Goal: Task Accomplishment & Management: Manage account settings

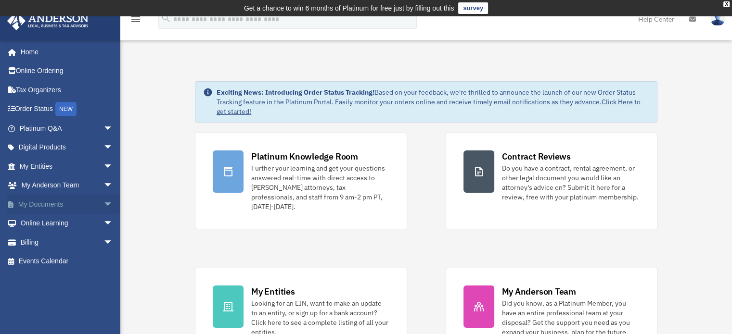
click at [50, 201] on link "My Documents arrow_drop_down" at bounding box center [67, 204] width 121 height 19
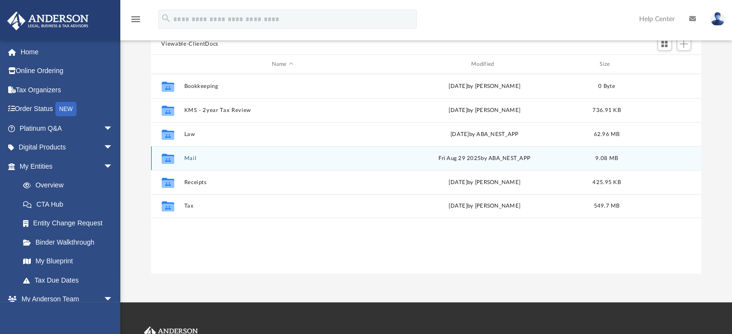
scroll to position [144, 0]
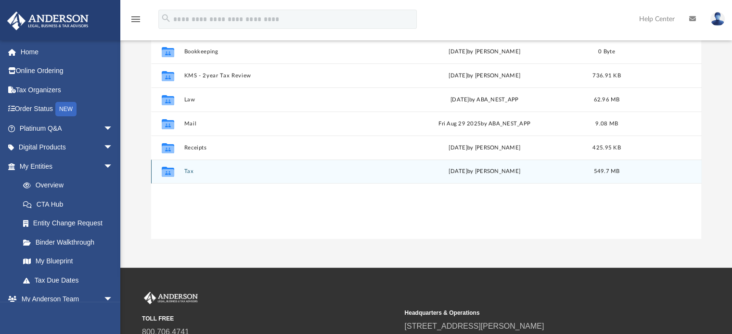
click at [193, 171] on button "Tax" at bounding box center [282, 172] width 197 height 6
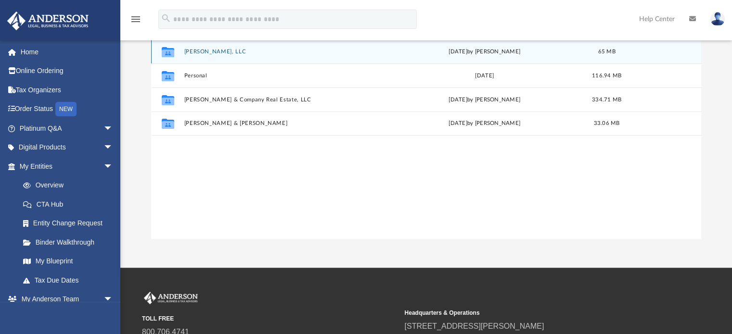
click at [194, 49] on button "[PERSON_NAME], LLC" at bounding box center [282, 52] width 197 height 6
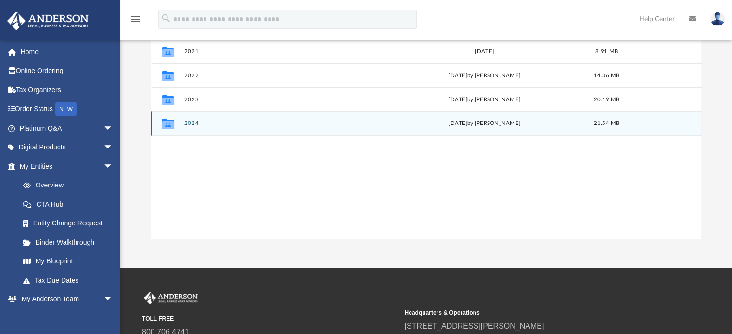
click at [192, 130] on div "Collaborated Folder 2024 [DATE] by [PERSON_NAME] 21.54 MB" at bounding box center [426, 124] width 550 height 24
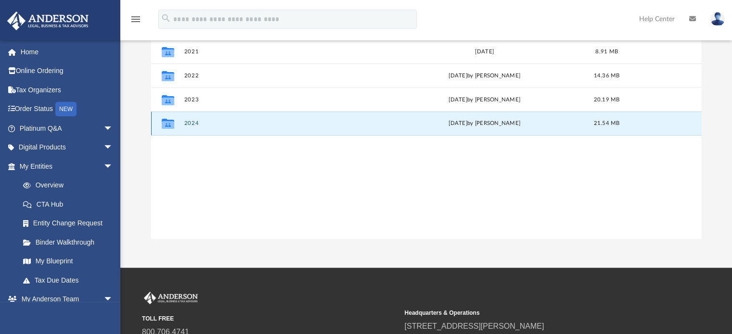
click at [191, 125] on button "2024" at bounding box center [282, 124] width 197 height 6
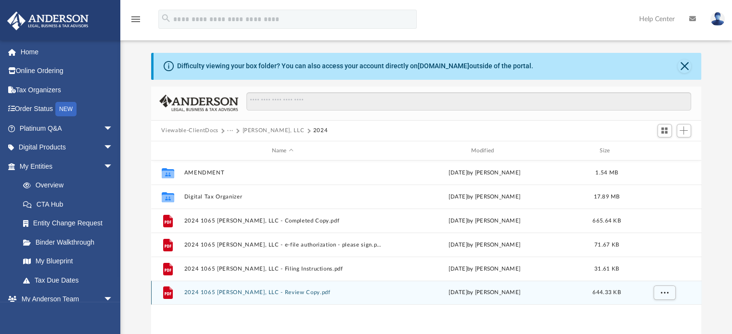
scroll to position [0, 0]
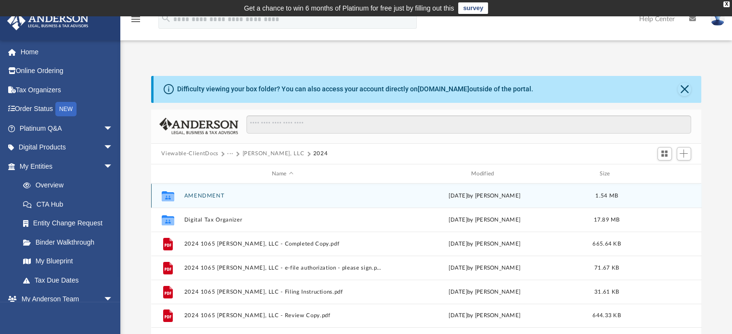
click at [210, 191] on div "Collaborated Folder AMENDMENT [DATE] by [PERSON_NAME] 1.54 MB" at bounding box center [426, 196] width 550 height 24
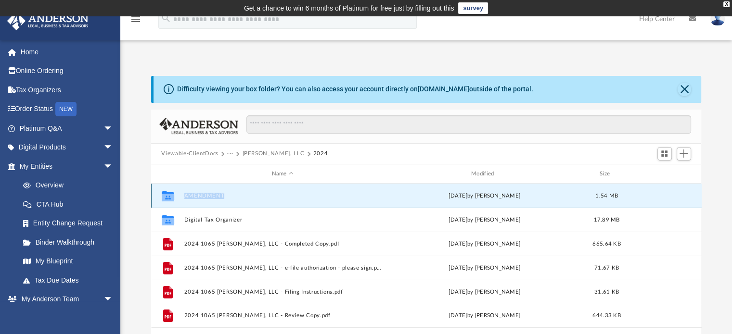
click at [210, 191] on div "Collaborated Folder AMENDMENT [DATE] by [PERSON_NAME] 1.54 MB" at bounding box center [426, 196] width 550 height 24
click at [164, 195] on icon "grid" at bounding box center [167, 198] width 13 height 8
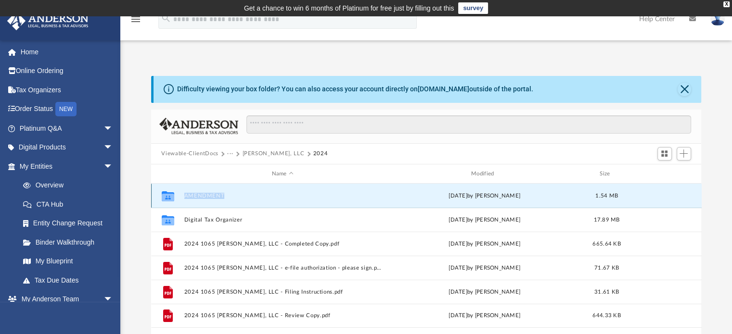
click at [190, 196] on button "AMENDMENT" at bounding box center [282, 196] width 197 height 6
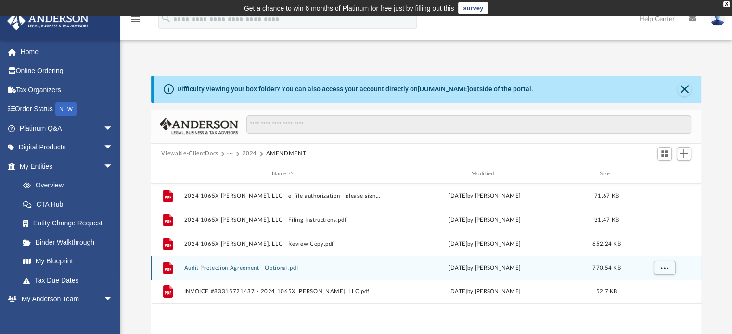
click at [222, 268] on button "Audit Protection Agreement - Optional.pdf" at bounding box center [282, 268] width 197 height 6
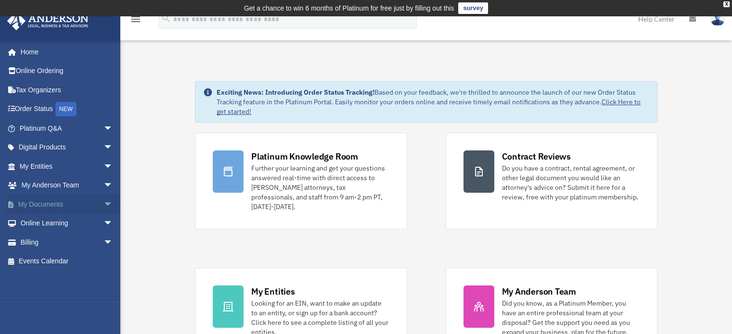
click at [36, 198] on link "My Documents arrow_drop_down" at bounding box center [67, 204] width 121 height 19
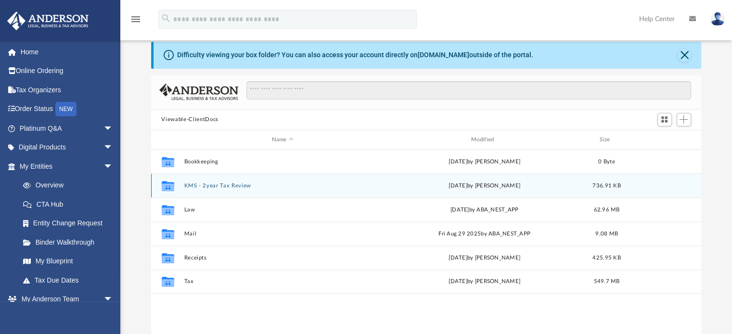
scroll to position [240, 0]
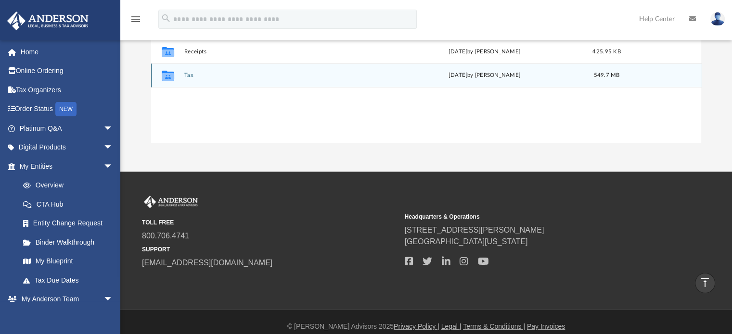
click at [188, 77] on button "Tax" at bounding box center [282, 76] width 197 height 6
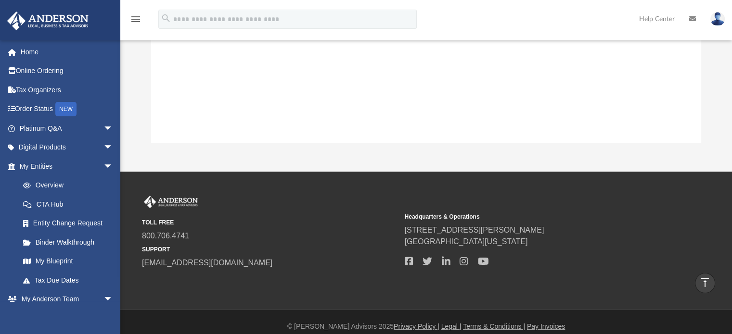
scroll to position [29, 0]
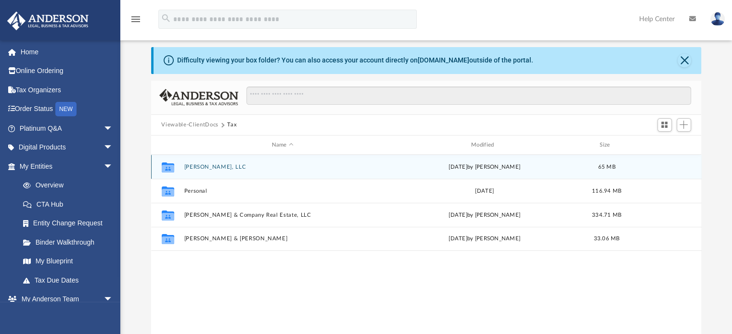
click at [201, 163] on div "Collaborated Folder [PERSON_NAME], LLC [DATE] by [PERSON_NAME] 65 MB" at bounding box center [426, 167] width 550 height 24
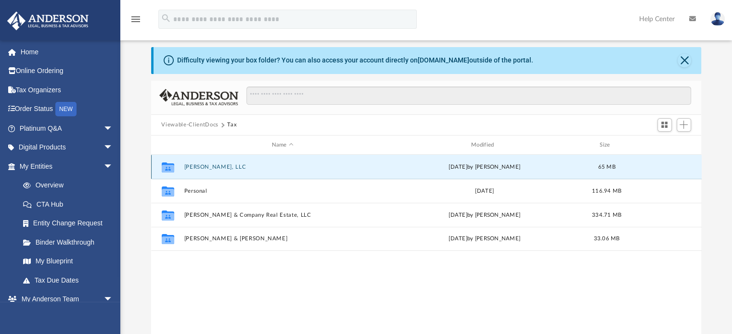
click at [202, 168] on button "[PERSON_NAME], LLC" at bounding box center [282, 167] width 197 height 6
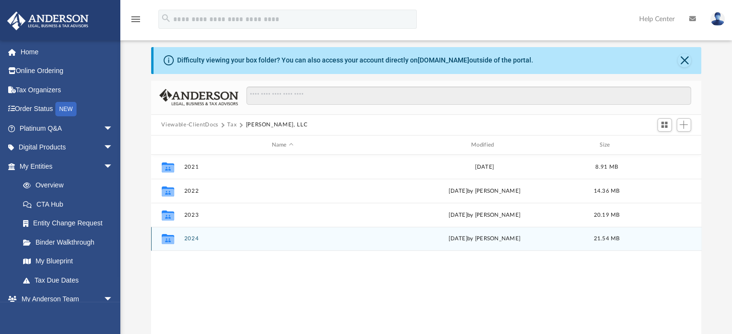
click at [187, 238] on button "2024" at bounding box center [282, 239] width 197 height 6
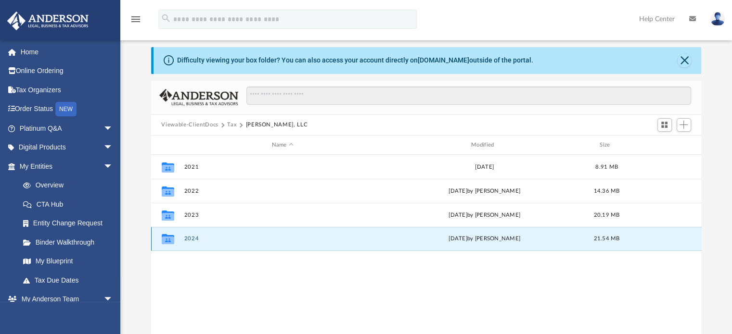
click at [187, 238] on button "2024" at bounding box center [282, 239] width 197 height 6
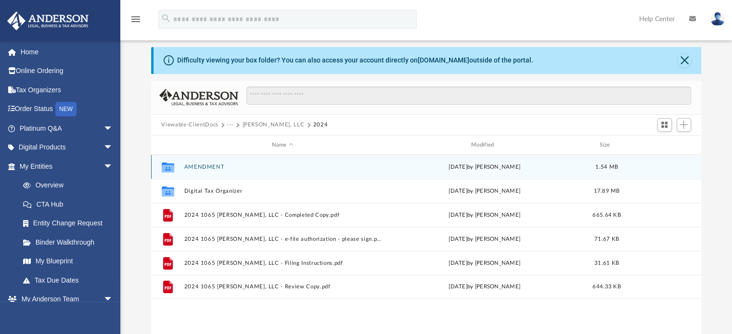
click at [195, 168] on button "AMENDMENT" at bounding box center [282, 167] width 197 height 6
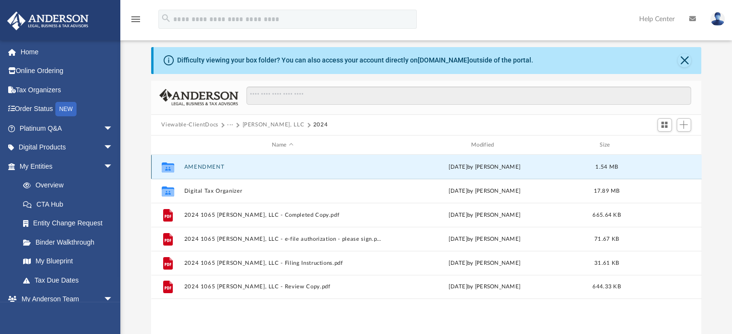
click at [195, 168] on button "AMENDMENT" at bounding box center [282, 167] width 197 height 6
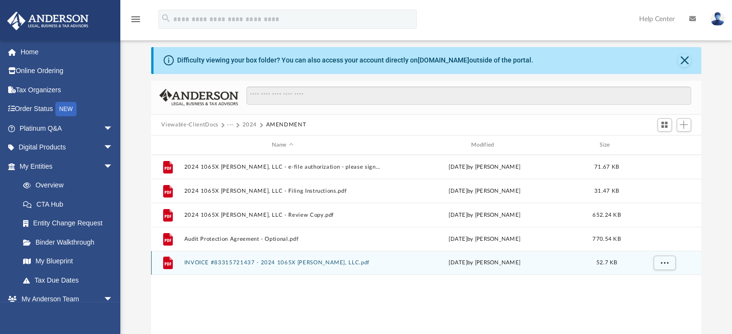
click at [266, 263] on button "INVOICE #83315721437 - 2024 1065X [PERSON_NAME], LLC.pdf" at bounding box center [282, 263] width 197 height 6
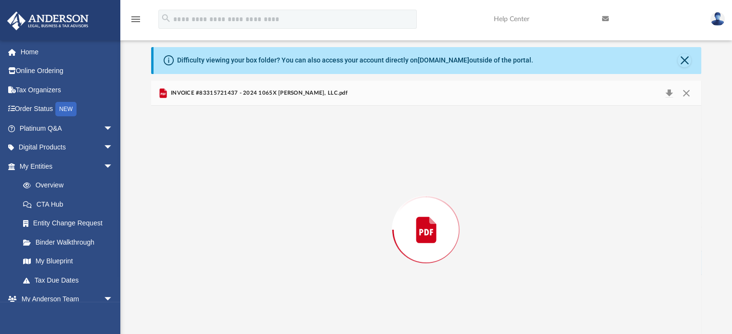
scroll to position [49, 0]
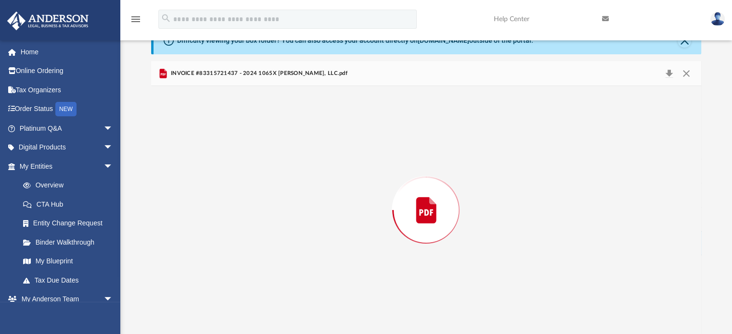
click at [266, 263] on div "Preview" at bounding box center [426, 210] width 550 height 248
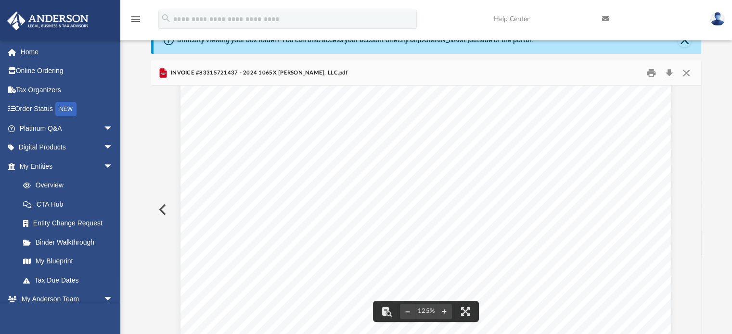
scroll to position [0, 0]
click at [646, 77] on button "Print" at bounding box center [650, 72] width 19 height 15
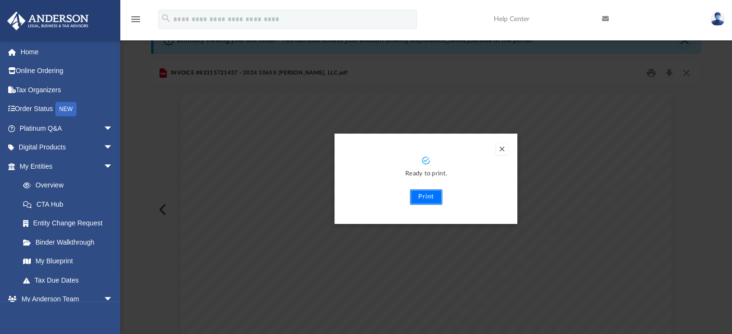
click at [415, 198] on button "Print" at bounding box center [426, 197] width 32 height 15
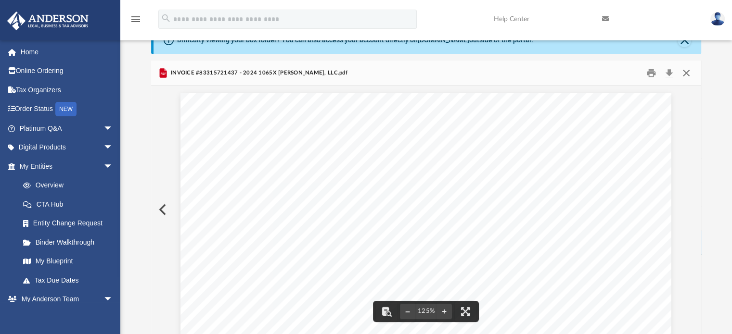
click at [687, 71] on button "Close" at bounding box center [685, 72] width 17 height 15
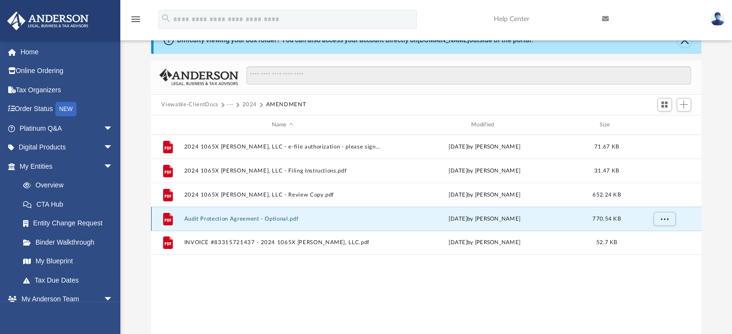
click at [232, 218] on button "Audit Protection Agreement - Optional.pdf" at bounding box center [282, 219] width 197 height 6
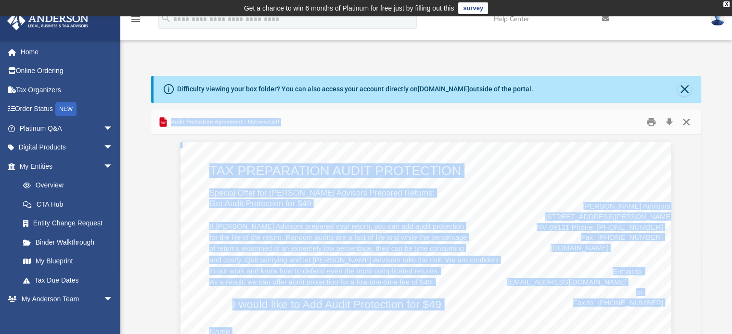
click at [685, 121] on button "Close" at bounding box center [685, 121] width 17 height 15
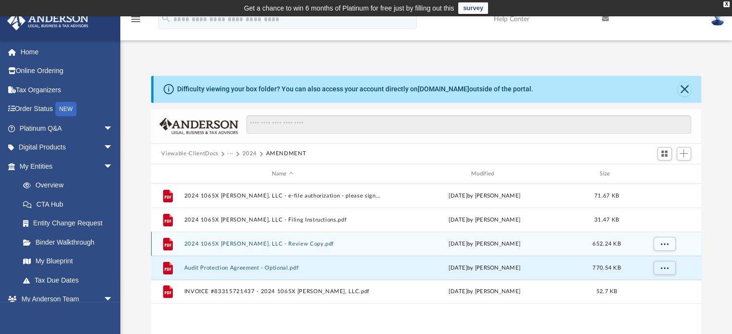
click at [249, 244] on button "2024 1065X [PERSON_NAME], LLC - Review Copy.pdf" at bounding box center [282, 244] width 197 height 6
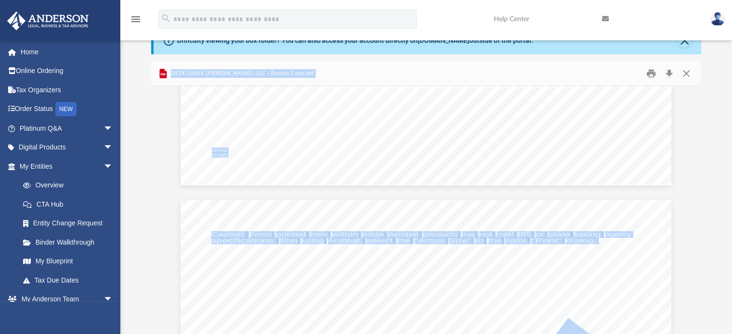
scroll to position [673, 0]
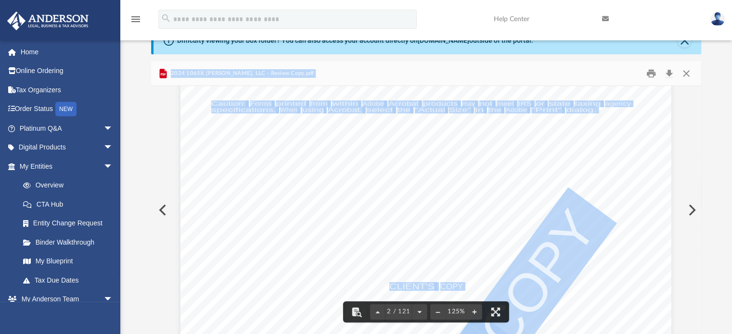
click at [662, 77] on button "Download" at bounding box center [668, 73] width 17 height 15
click at [671, 75] on button "Download" at bounding box center [668, 73] width 17 height 15
click at [683, 76] on button "Close" at bounding box center [685, 73] width 17 height 15
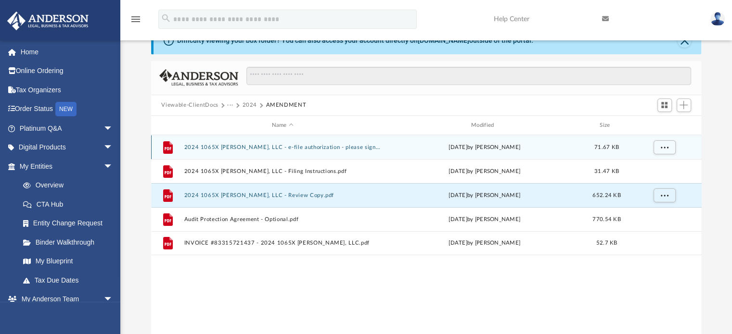
click at [282, 144] on button "2024 1065X [PERSON_NAME], LLC - e-file authorization - please sign.pdf" at bounding box center [282, 147] width 197 height 6
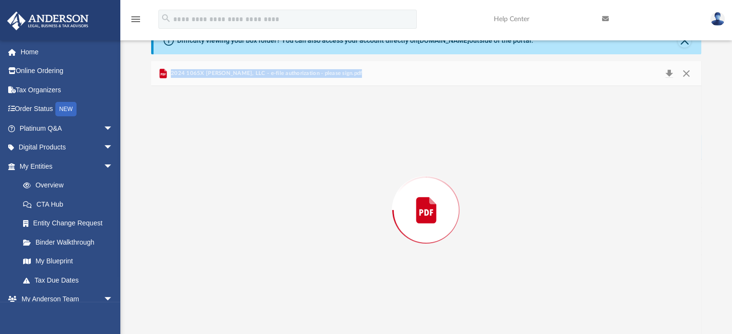
click at [282, 144] on div "Preview" at bounding box center [426, 210] width 550 height 248
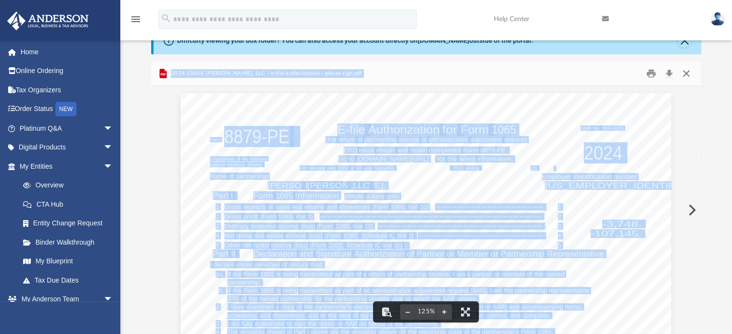
click at [687, 72] on button "Close" at bounding box center [685, 73] width 17 height 15
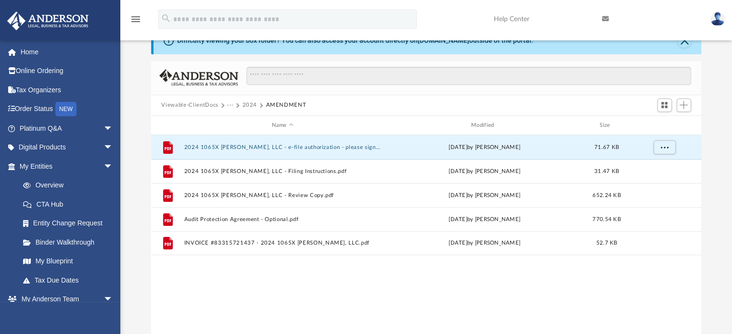
click at [246, 103] on button "2024" at bounding box center [249, 105] width 15 height 9
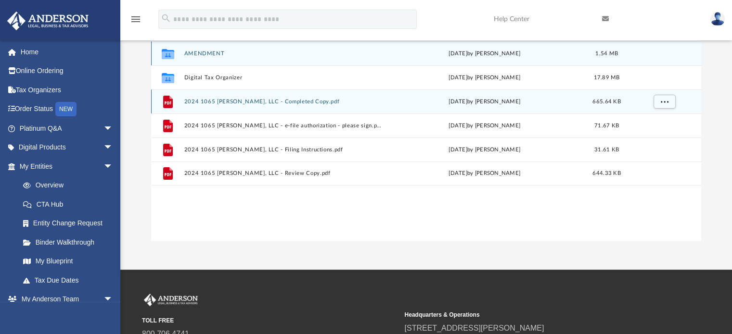
scroll to position [145, 0]
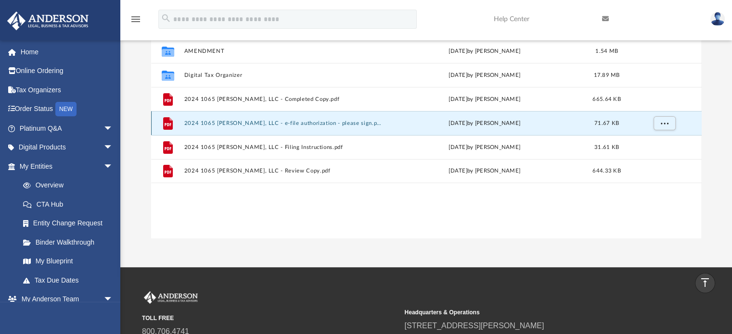
click at [227, 121] on button "2024 1065 [PERSON_NAME], LLC - e-file authorization - please sign.pdf" at bounding box center [282, 123] width 197 height 6
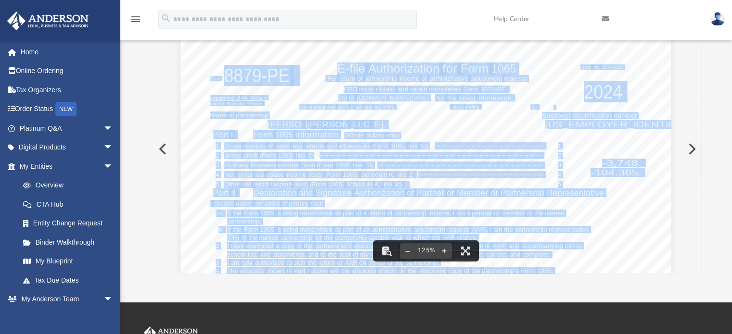
scroll to position [0, 0]
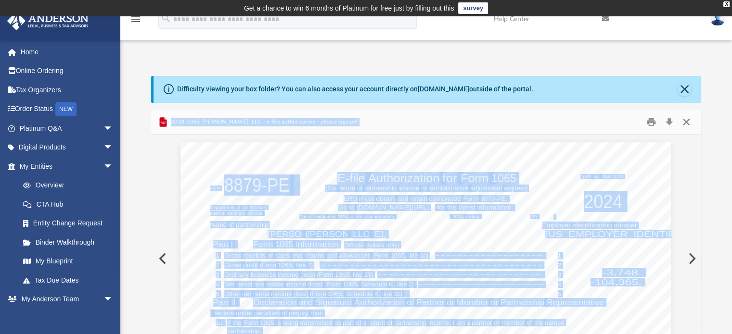
click at [687, 119] on button "Close" at bounding box center [685, 121] width 17 height 15
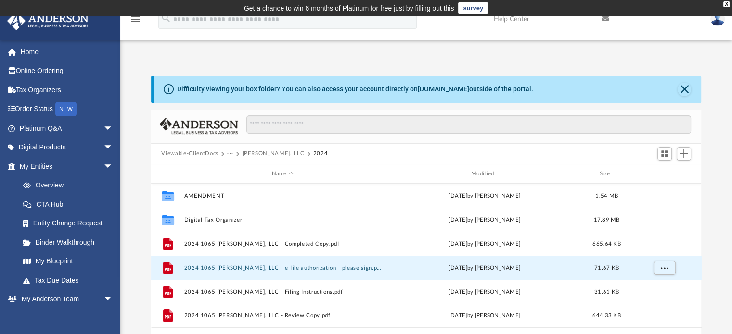
click at [260, 152] on button "[PERSON_NAME], LLC" at bounding box center [273, 154] width 62 height 9
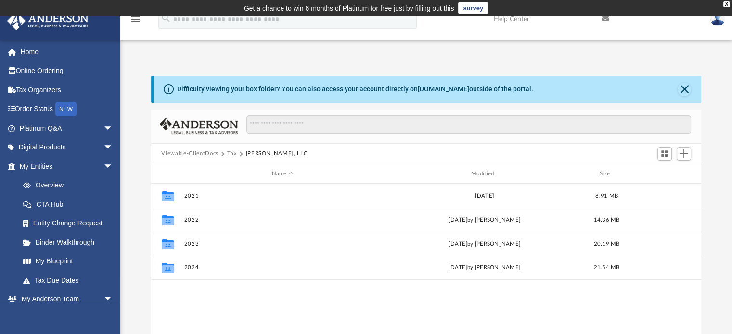
click at [232, 153] on button "Tax" at bounding box center [232, 154] width 10 height 9
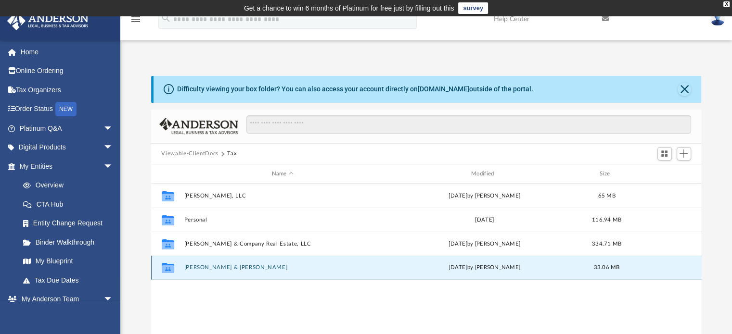
click at [192, 270] on button "[PERSON_NAME] & [PERSON_NAME]" at bounding box center [282, 268] width 197 height 6
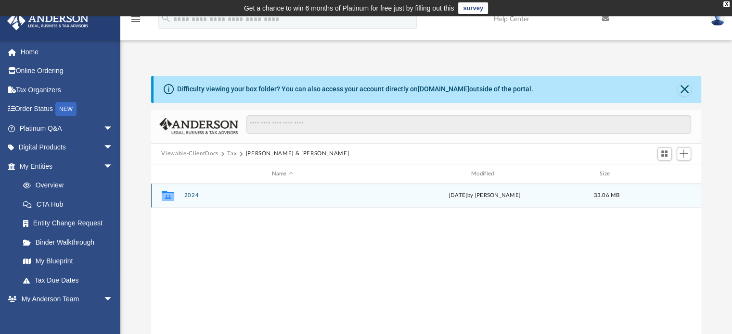
click at [175, 193] on icon "Collaborated Folder" at bounding box center [167, 195] width 15 height 15
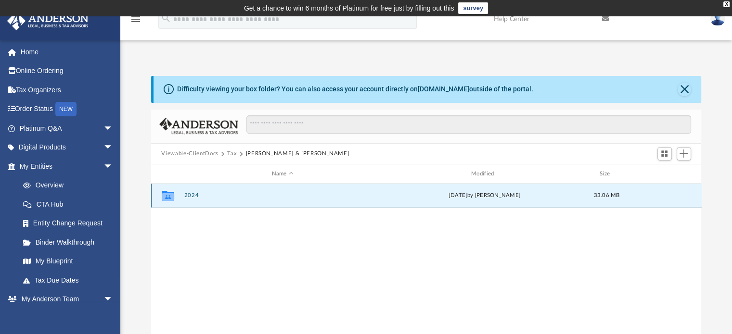
click at [166, 199] on icon "grid" at bounding box center [167, 196] width 13 height 10
click at [168, 194] on icon "grid" at bounding box center [167, 197] width 13 height 8
click at [192, 192] on div "Collaborated Folder 2024 Tue Jun 17 2025 by Pam Roth 33.06 MB" at bounding box center [426, 196] width 550 height 24
click at [192, 193] on button "2024" at bounding box center [282, 196] width 197 height 6
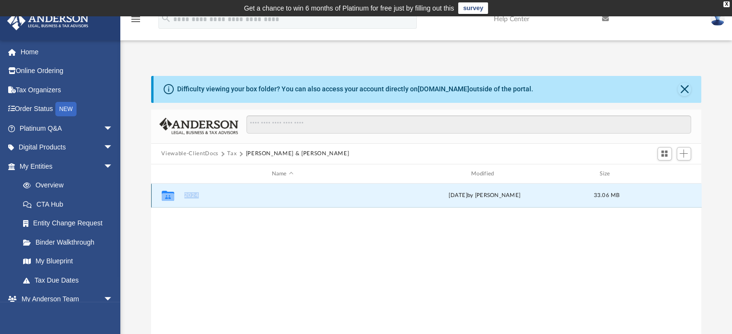
click at [192, 193] on button "2024" at bounding box center [282, 196] width 197 height 6
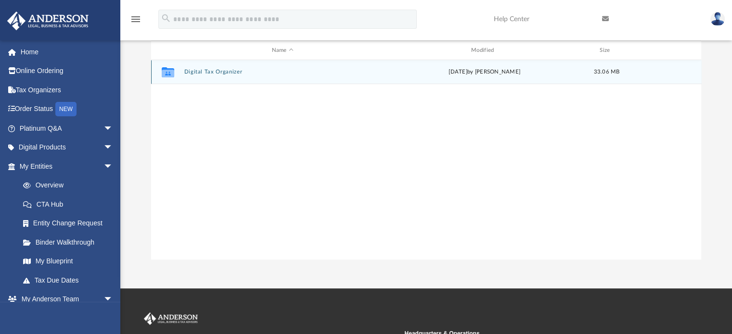
scroll to position [48, 0]
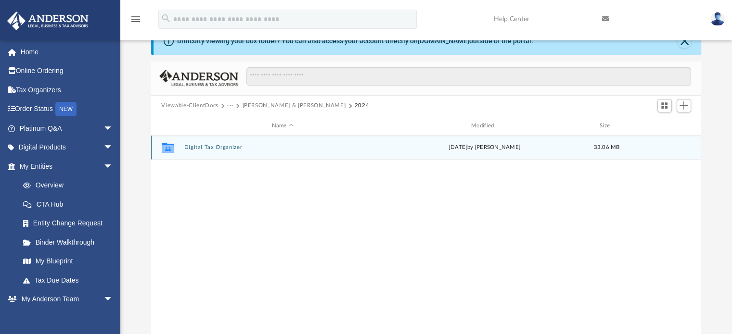
click at [219, 146] on button "Digital Tax Organizer" at bounding box center [282, 148] width 197 height 6
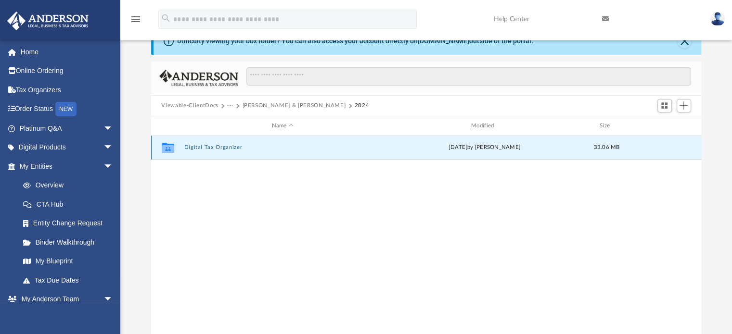
click at [219, 146] on button "Digital Tax Organizer" at bounding box center [282, 148] width 197 height 6
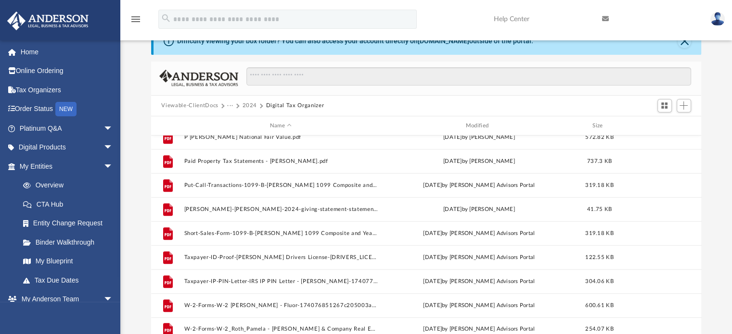
scroll to position [498, 0]
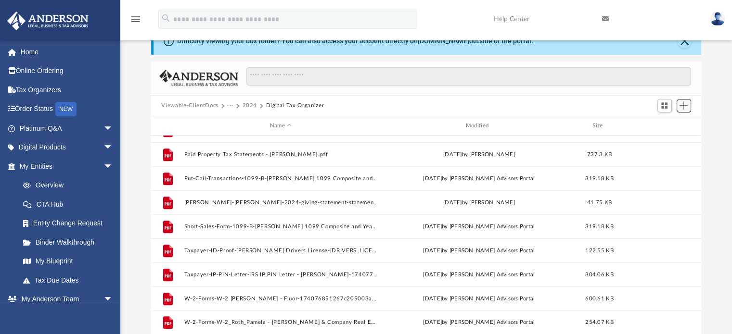
click at [681, 111] on button "Add" at bounding box center [683, 105] width 14 height 13
click at [664, 127] on li "Upload" at bounding box center [669, 125] width 31 height 10
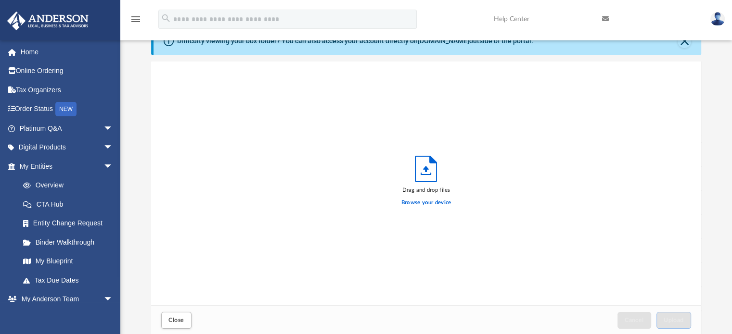
scroll to position [237, 543]
click at [440, 204] on label "Browse your device" at bounding box center [426, 203] width 50 height 9
click at [0, 0] on input "Browse your device" at bounding box center [0, 0] width 0 height 0
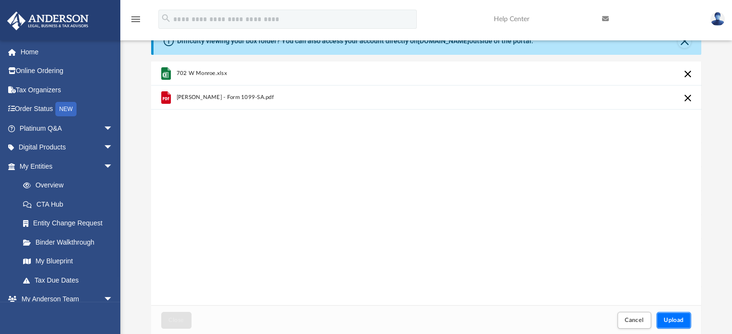
click at [663, 323] on button "Upload" at bounding box center [673, 320] width 35 height 17
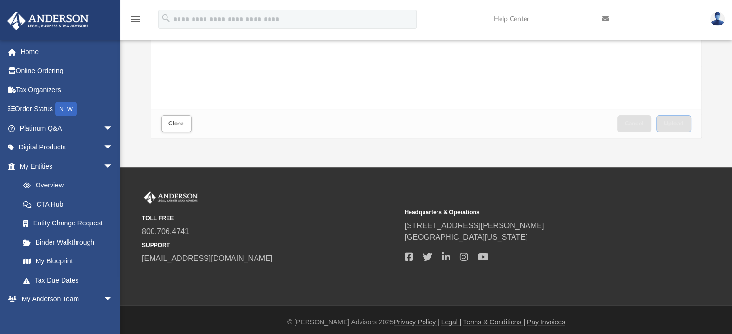
scroll to position [250, 0]
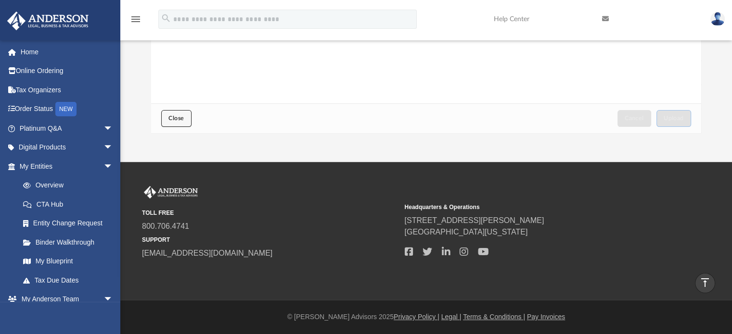
click at [177, 118] on span "Close" at bounding box center [175, 118] width 15 height 6
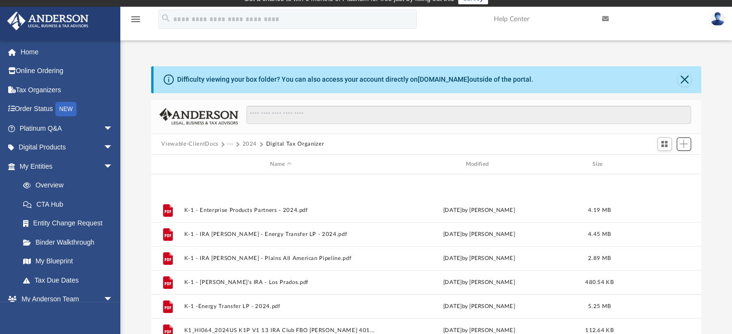
scroll to position [546, 0]
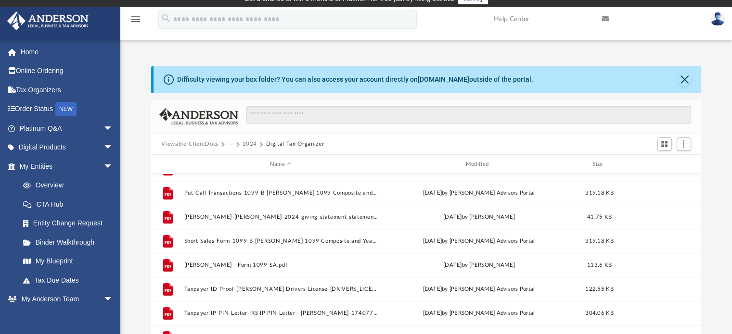
click at [719, 14] on img at bounding box center [717, 19] width 14 height 14
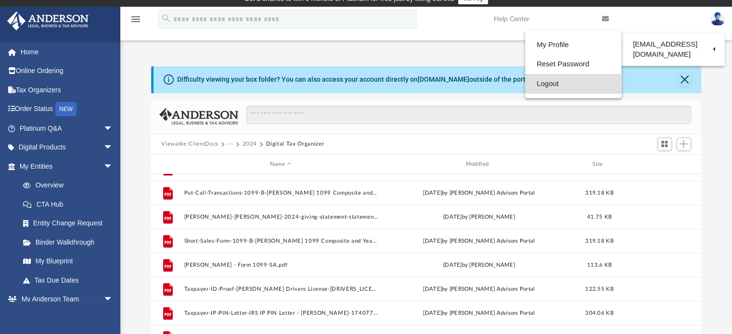
click at [544, 91] on link "Logout" at bounding box center [573, 84] width 96 height 20
